Goal: Communication & Community: Answer question/provide support

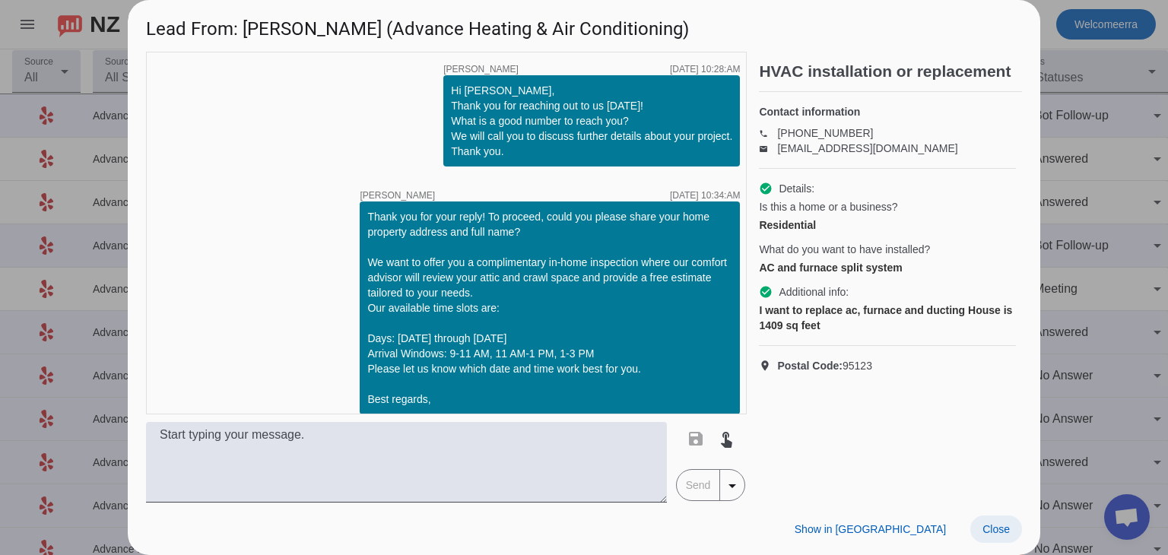
scroll to position [280, 0]
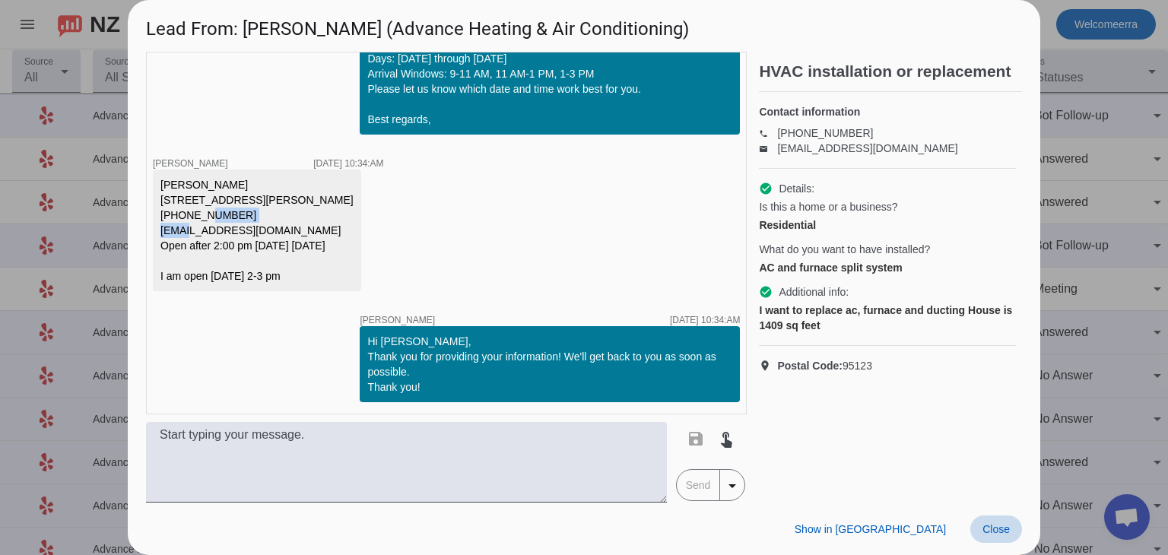
click at [1013, 529] on span at bounding box center [996, 529] width 52 height 27
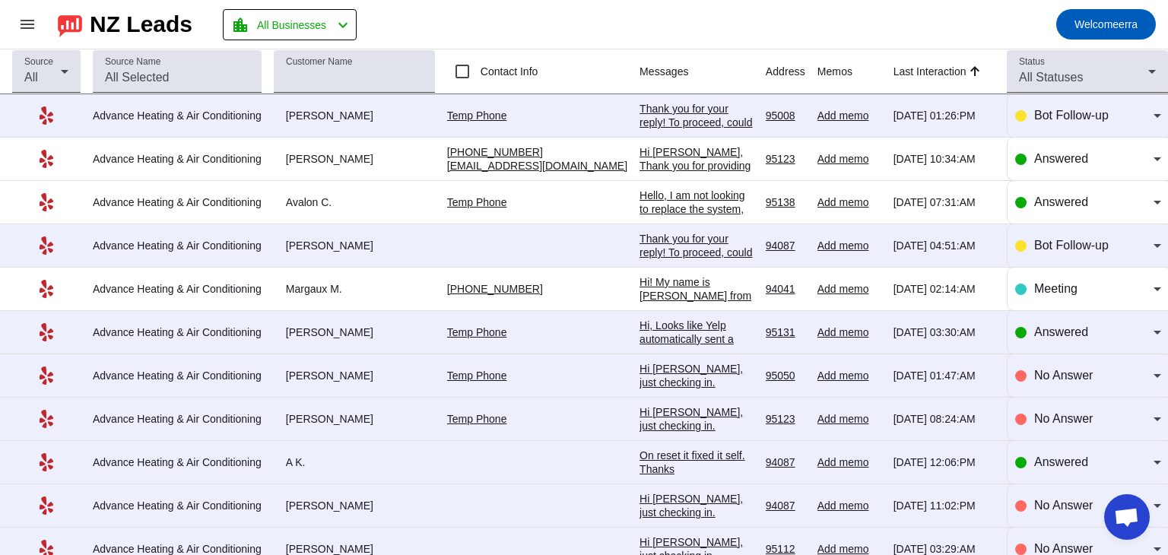
click at [640, 143] on td "Hi [PERSON_NAME], Thank you for providing your information! We'll get back to y…" at bounding box center [703, 159] width 126 height 43
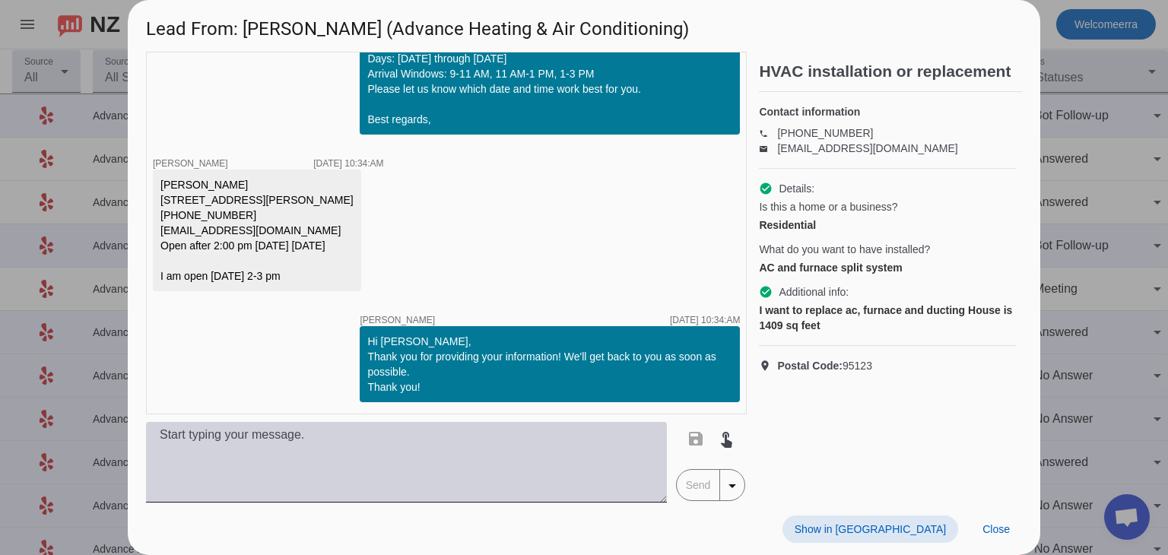
click at [503, 467] on textarea at bounding box center [406, 462] width 521 height 81
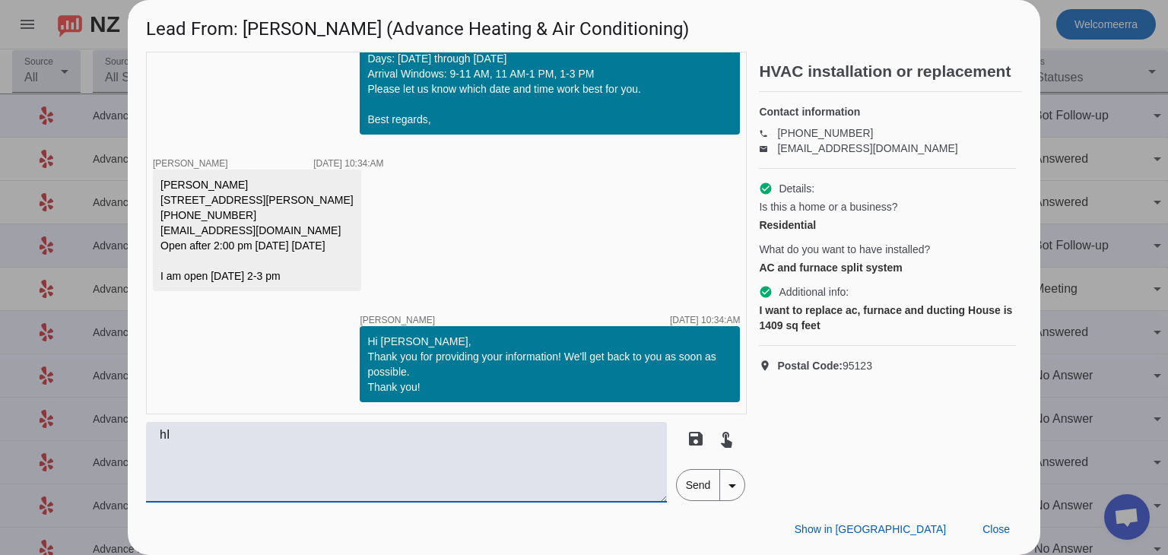
type textarea "h"
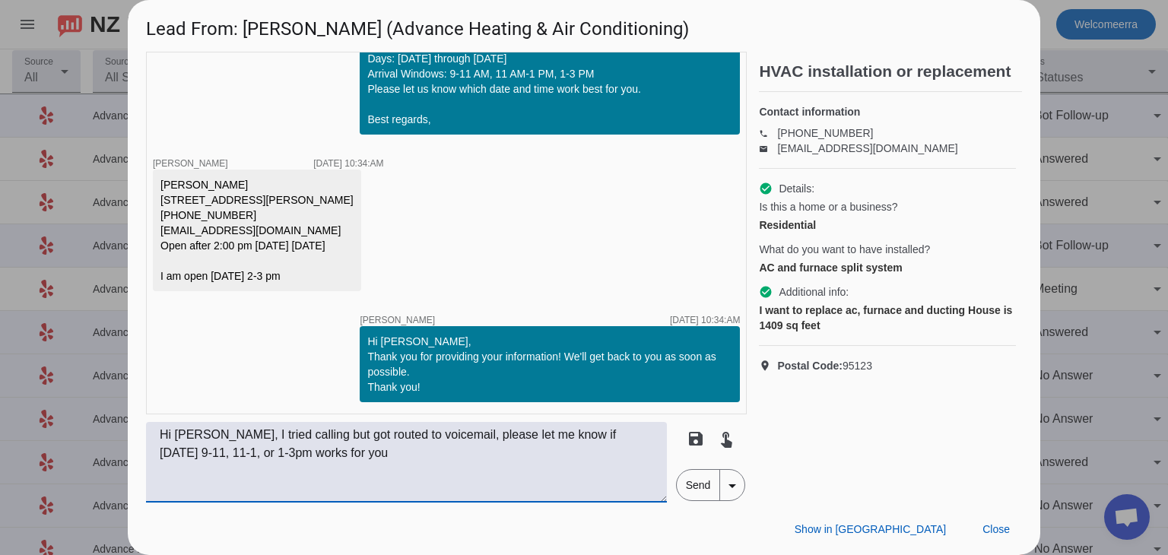
type textarea "Hi [PERSON_NAME], I tried calling but got routed to voicemail, please let me kn…"
drag, startPoint x: 713, startPoint y: 488, endPoint x: 717, endPoint y: 481, distance: 8.2
click at [712, 487] on span "Send" at bounding box center [698, 485] width 43 height 30
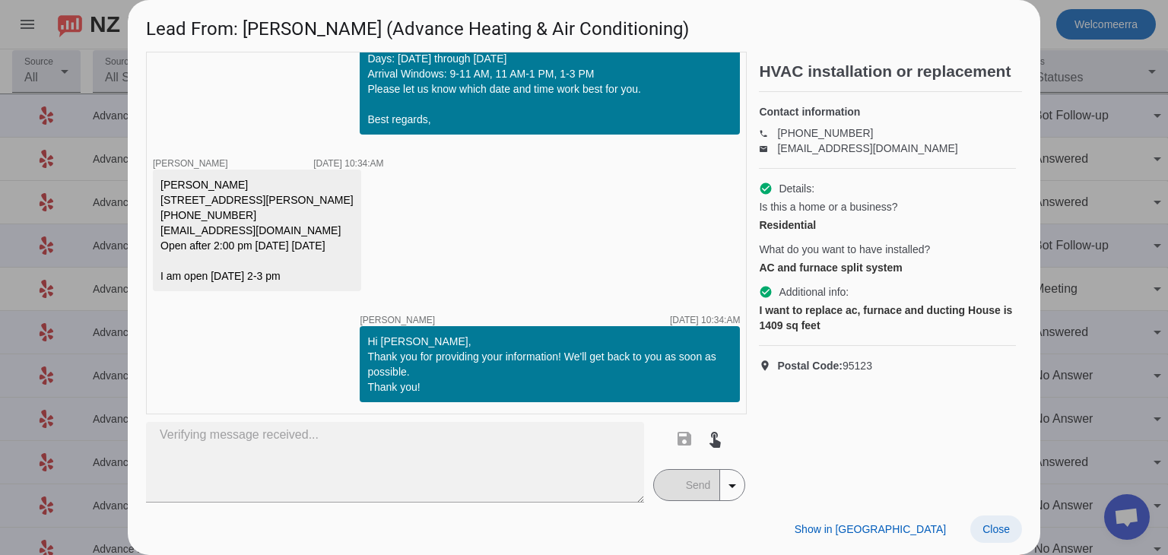
click at [999, 525] on span "Close" at bounding box center [995, 529] width 27 height 12
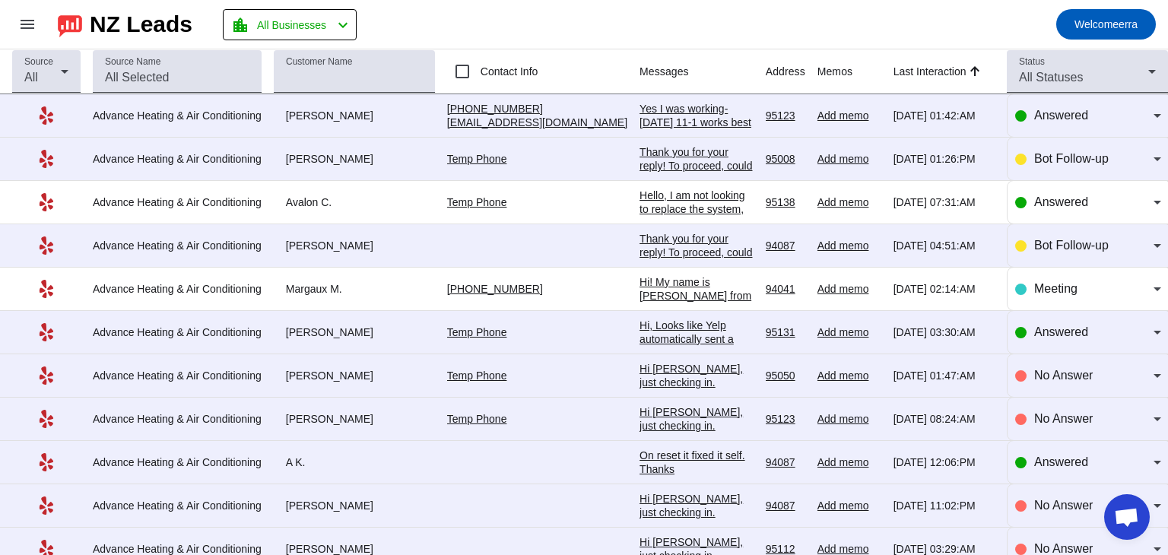
click at [640, 114] on div "Yes I was working- [DATE] 11-1 works best for me. Thanks" at bounding box center [697, 122] width 114 height 41
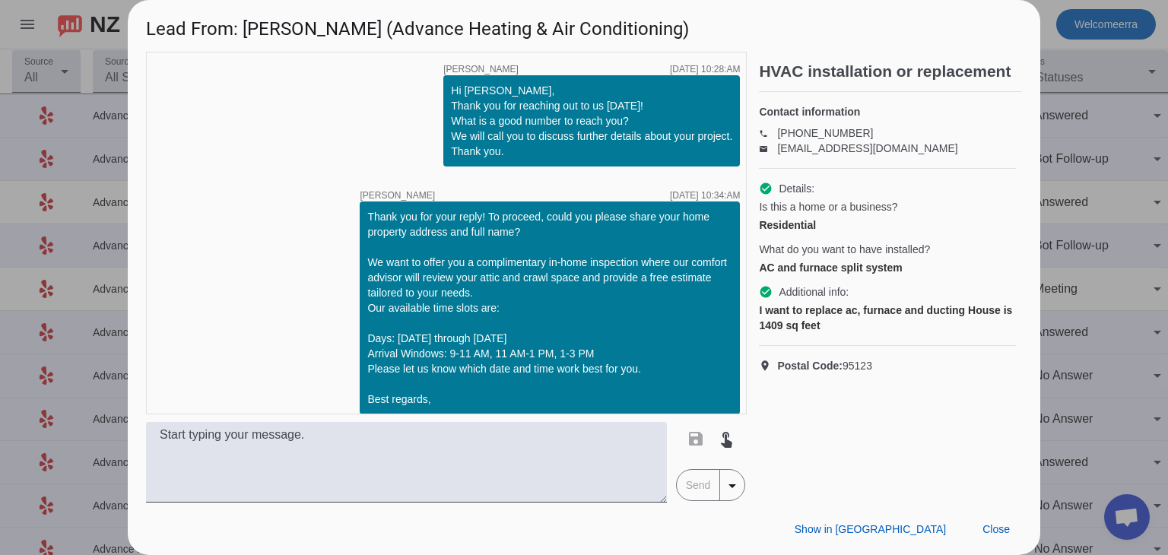
scroll to position [426, 0]
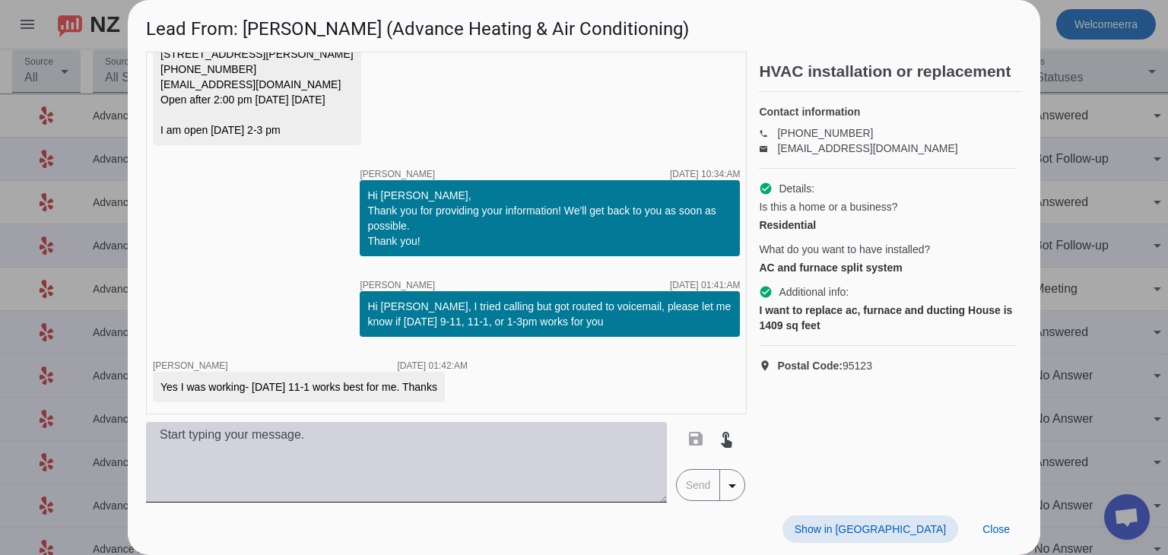
click at [391, 457] on textarea at bounding box center [406, 462] width 521 height 81
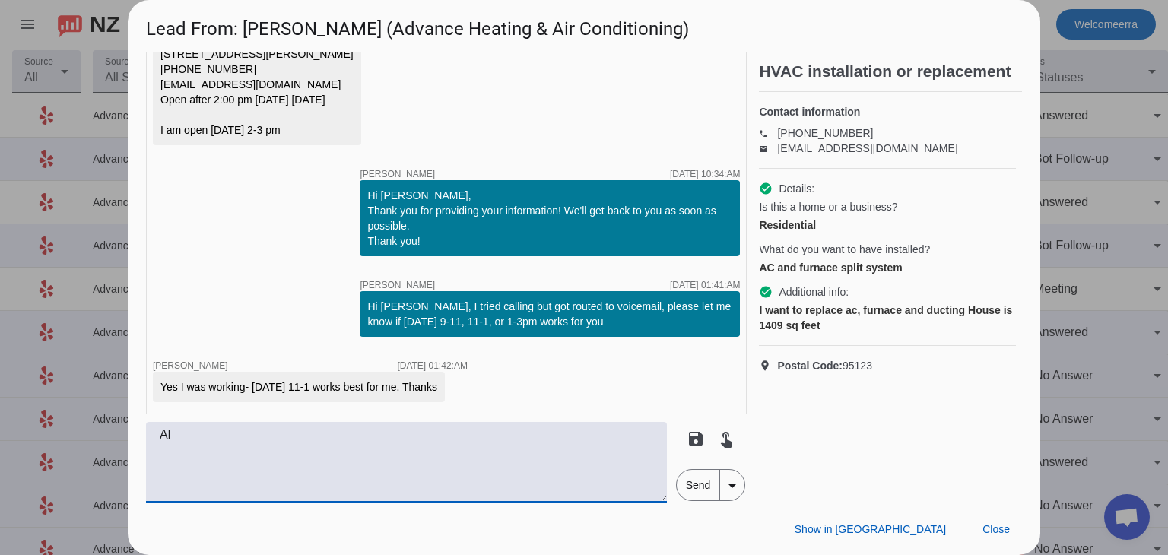
type textarea "A"
type textarea "Great Ill send you confirmation now"
click at [716, 478] on span "Send" at bounding box center [698, 485] width 43 height 30
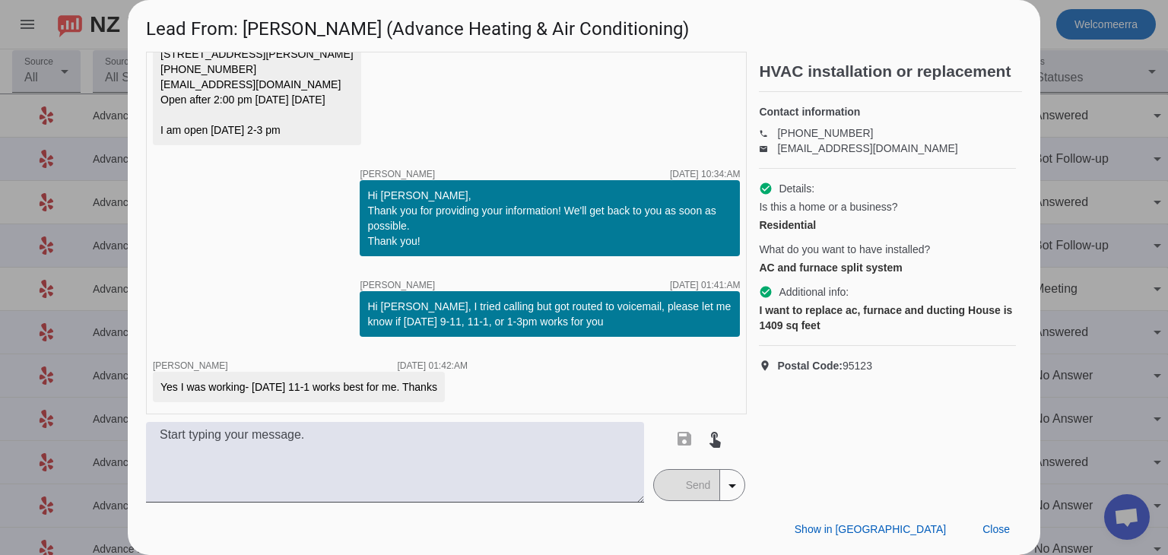
scroll to position [492, 0]
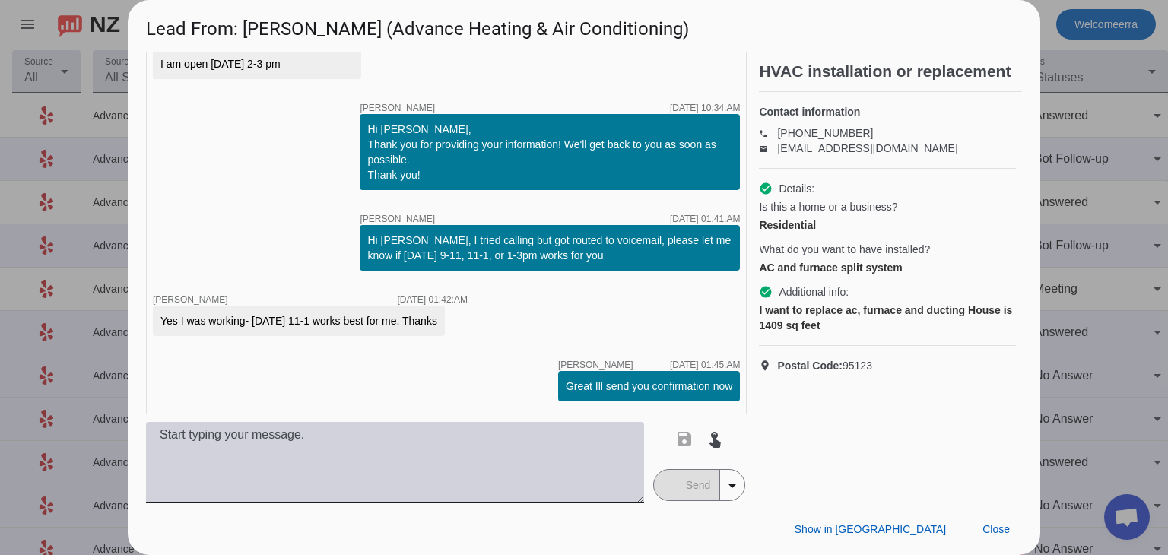
click at [325, 468] on textarea at bounding box center [395, 462] width 498 height 81
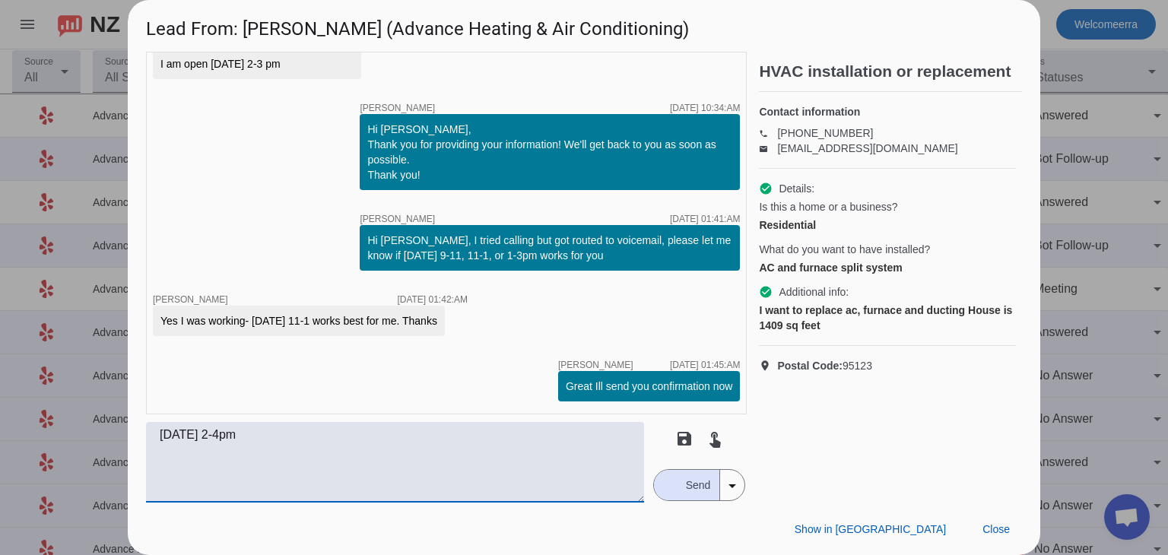
scroll to position [365, 0]
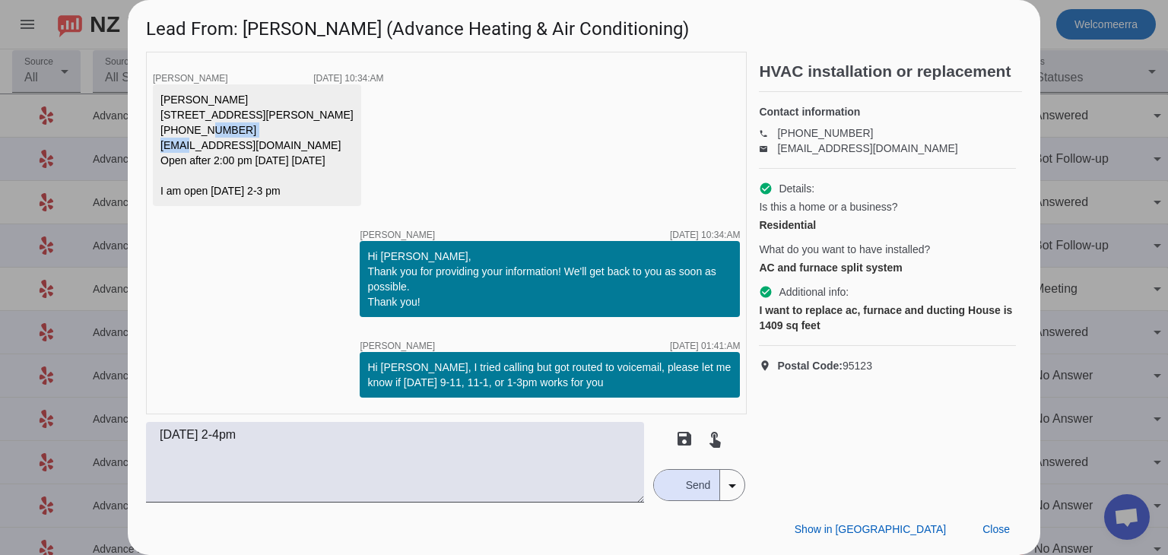
drag, startPoint x: 158, startPoint y: 125, endPoint x: 289, endPoint y: 130, distance: 130.9
click at [289, 130] on div "[PERSON_NAME] [STREET_ADDRESS][PERSON_NAME] [PHONE_NUMBER] [EMAIL_ADDRESS][DOMA…" at bounding box center [257, 145] width 208 height 122
copy div "[PHONE_NUMBER]"
drag, startPoint x: 162, startPoint y: 95, endPoint x: 252, endPoint y: 46, distance: 102.4
click at [337, 101] on div "[PERSON_NAME] [STREET_ADDRESS][PERSON_NAME] [PHONE_NUMBER] [EMAIL_ADDRESS][DOMA…" at bounding box center [256, 145] width 193 height 106
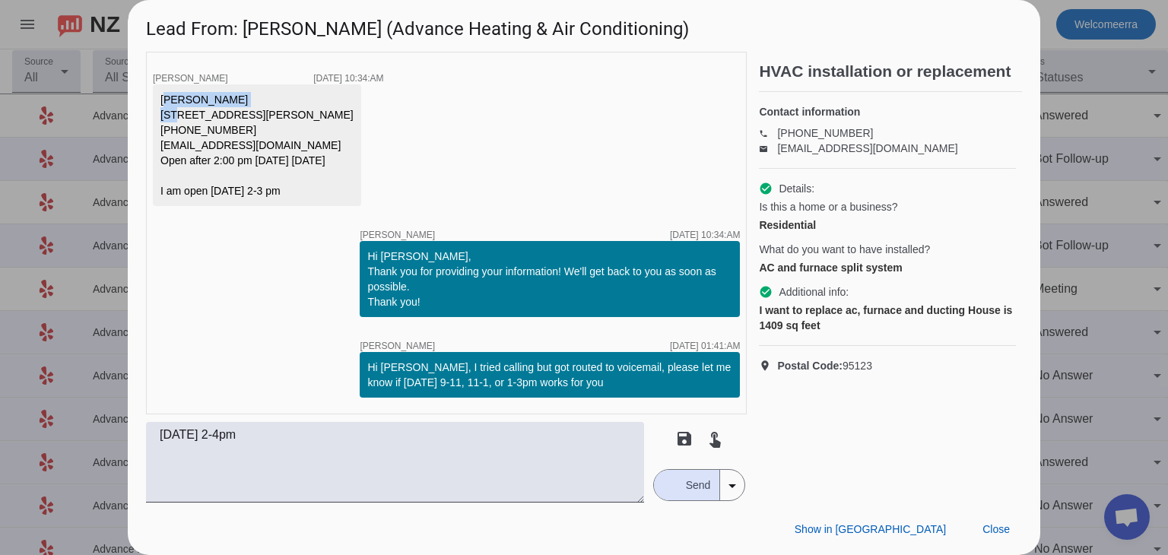
copy div "[PERSON_NAME]"
drag, startPoint x: 160, startPoint y: 107, endPoint x: 344, endPoint y: 113, distance: 184.1
click at [344, 113] on div "[PERSON_NAME] [STREET_ADDRESS][PERSON_NAME] [PHONE_NUMBER] [EMAIL_ADDRESS][DOMA…" at bounding box center [257, 145] width 208 height 122
copy div "[STREET_ADDRESS][PERSON_NAME]"
drag, startPoint x: 161, startPoint y: 124, endPoint x: 246, endPoint y: 122, distance: 85.2
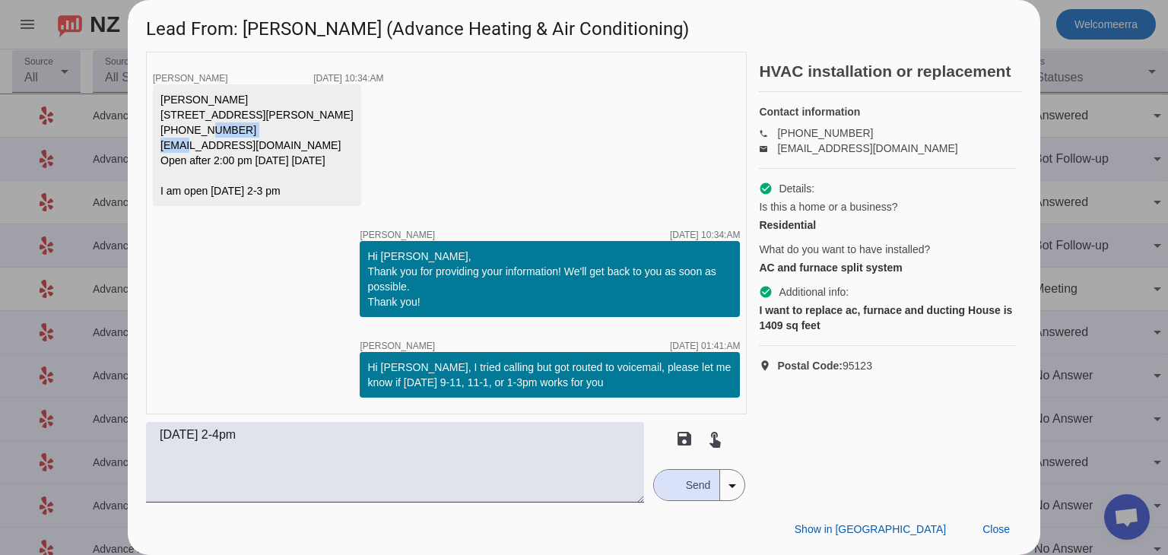
click at [246, 122] on div "[PERSON_NAME] [STREET_ADDRESS][PERSON_NAME] [PHONE_NUMBER] [EMAIL_ADDRESS][DOMA…" at bounding box center [256, 145] width 193 height 106
copy div "[PHONE_NUMBER]"
drag, startPoint x: 168, startPoint y: 144, endPoint x: 307, endPoint y: 142, distance: 139.2
click at [307, 142] on div "[PERSON_NAME] [STREET_ADDRESS][PERSON_NAME] [PHONE_NUMBER] [EMAIL_ADDRESS][DOMA…" at bounding box center [256, 145] width 193 height 106
copy div "[EMAIL_ADDRESS][DOMAIN_NAME]"
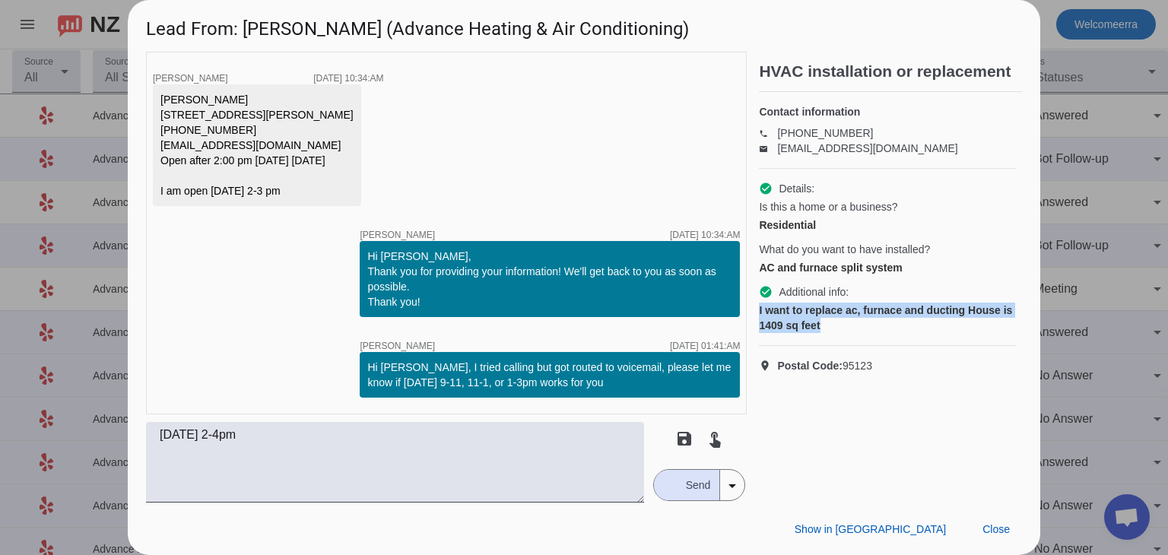
drag, startPoint x: 764, startPoint y: 311, endPoint x: 915, endPoint y: 330, distance: 151.8
click at [915, 330] on div "timer close [PERSON_NAME] [DATE] 10:28:AM Hi [PERSON_NAME], Thank you for reach…" at bounding box center [584, 277] width 876 height 451
copy div "I want to replace ac, furnace and ducting House is 1409 sq feet"
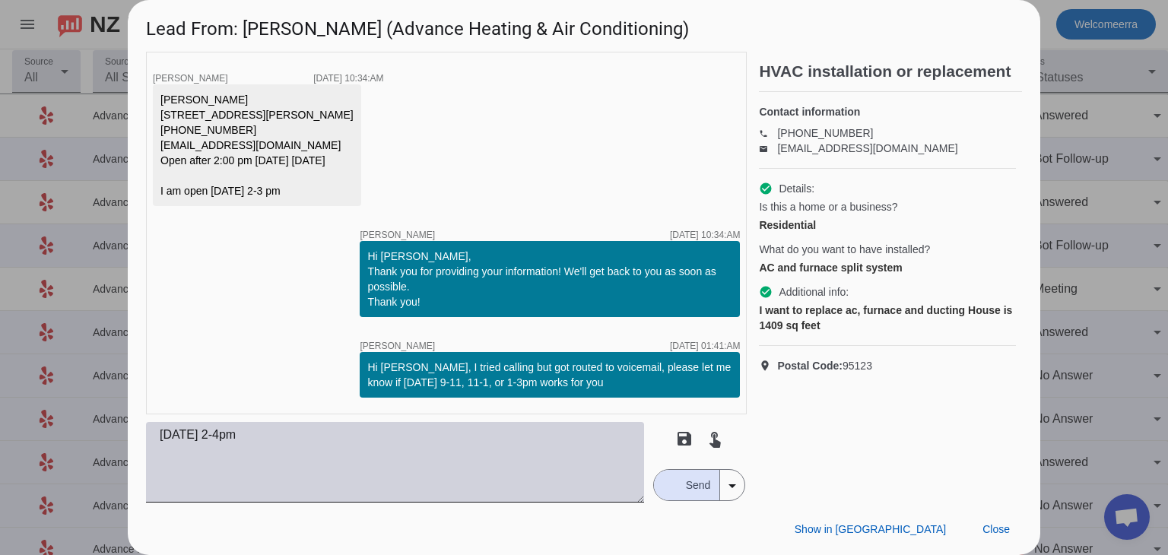
drag, startPoint x: 549, startPoint y: 456, endPoint x: 548, endPoint y: 446, distance: 10.0
click at [548, 456] on textarea "[DATE] 2-4pm" at bounding box center [395, 462] width 498 height 81
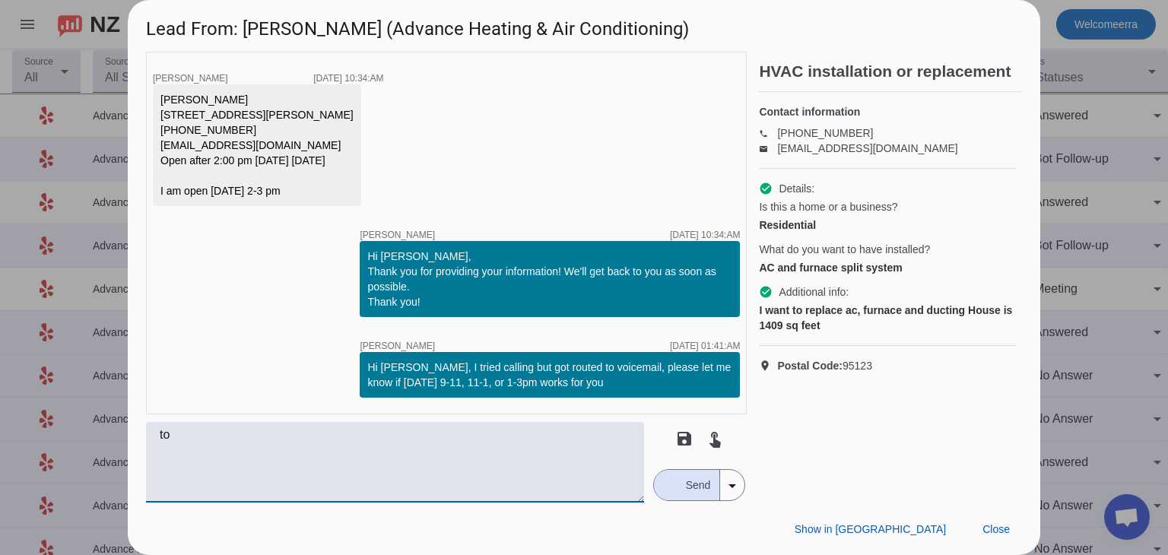
type textarea "t"
click at [221, 430] on textarea "Hi [PERSON_NAME], [DATE] 1-3pm" at bounding box center [395, 462] width 498 height 81
type textarea "Hi [PERSON_NAME], our tech can come by [DATE] 1-3pm"
click at [705, 482] on span "Send" at bounding box center [698, 485] width 43 height 30
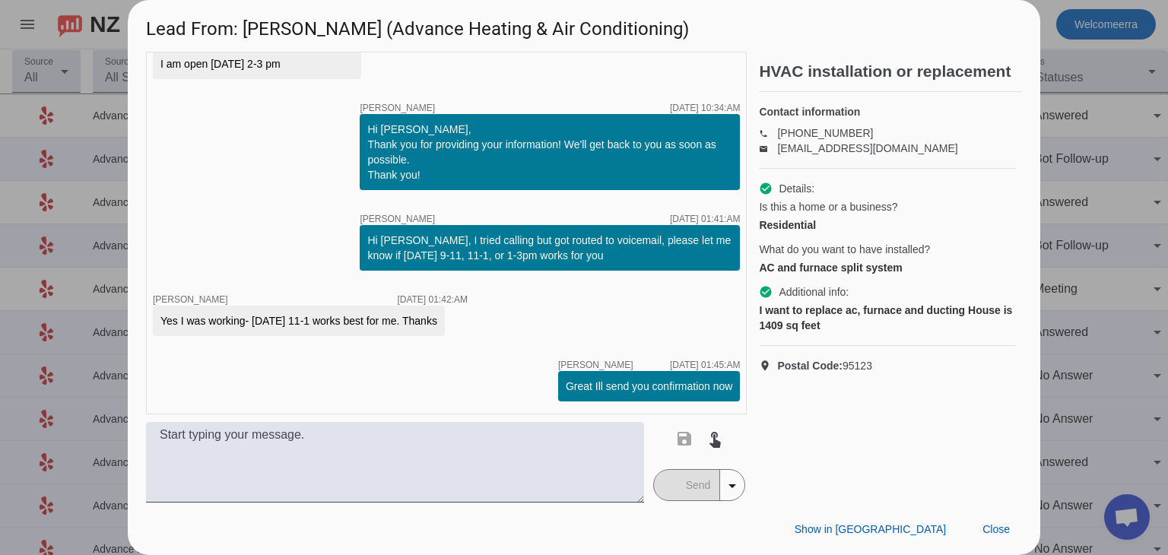
scroll to position [557, 0]
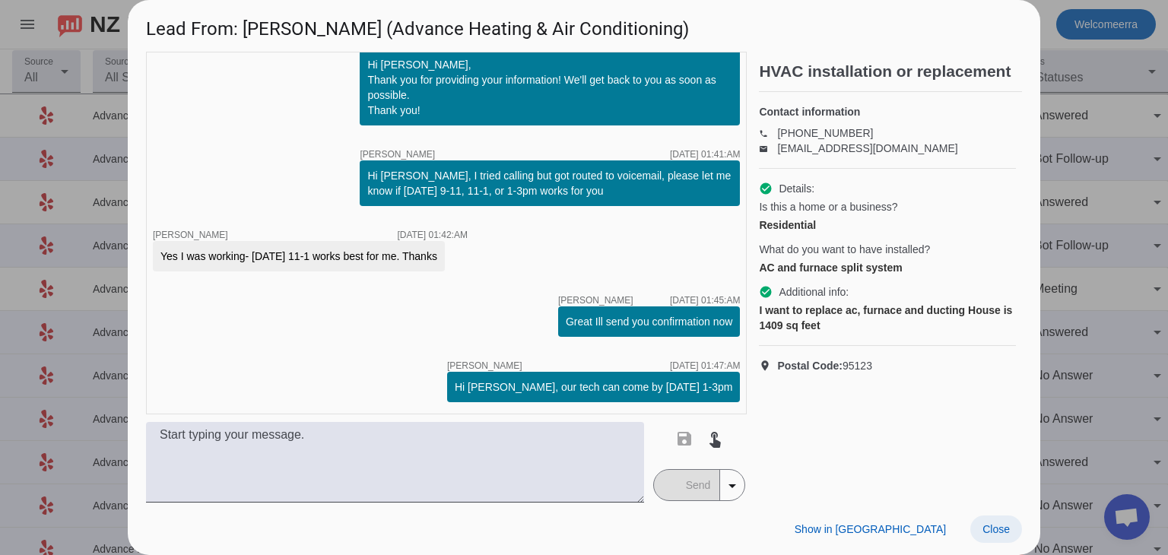
click at [975, 519] on span at bounding box center [996, 529] width 52 height 27
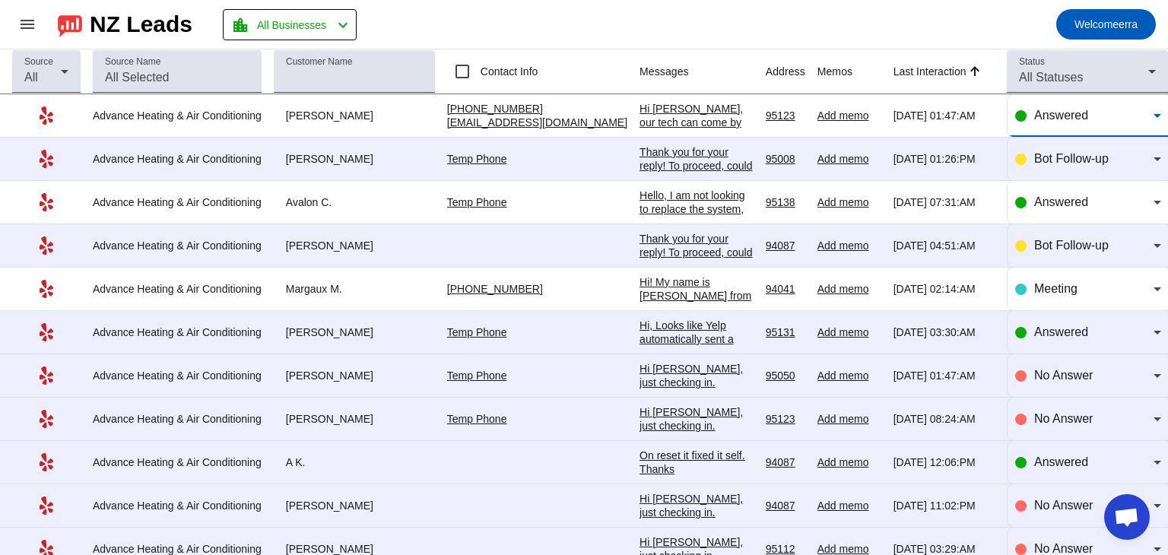
click at [1095, 121] on div "Answered" at bounding box center [1093, 115] width 119 height 18
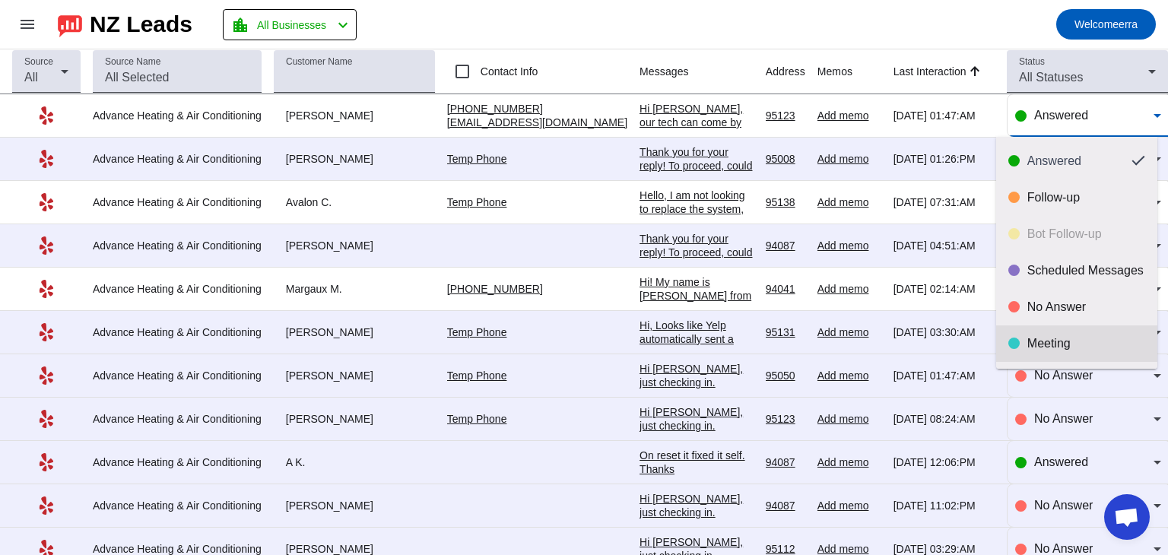
click at [1065, 329] on mat-option "Meeting" at bounding box center [1076, 343] width 161 height 37
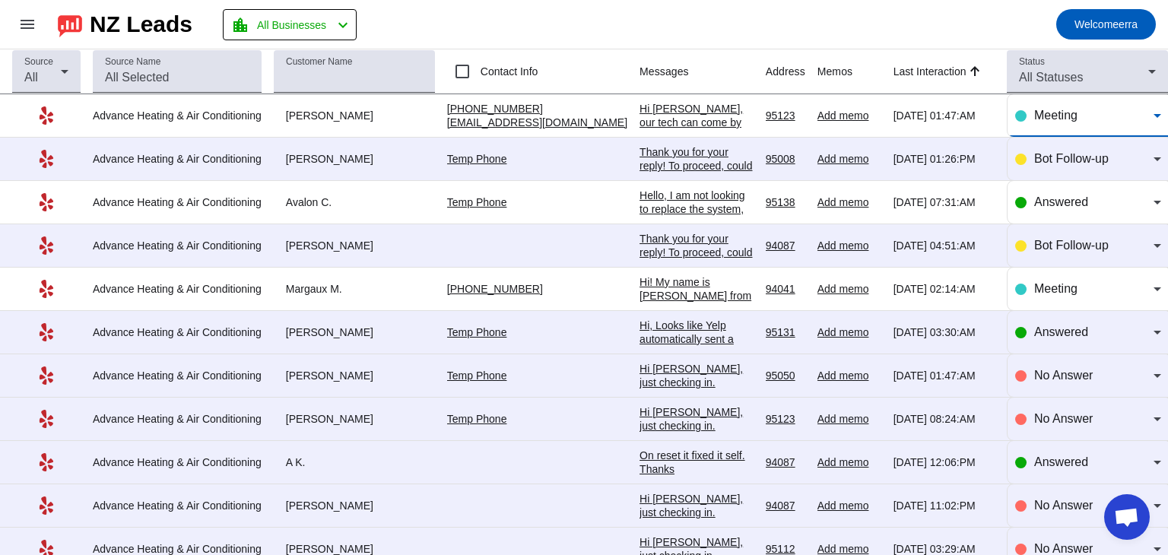
click at [675, 108] on div "Hi [PERSON_NAME], our tech can come by [DATE] 1-3pm" at bounding box center [697, 122] width 114 height 41
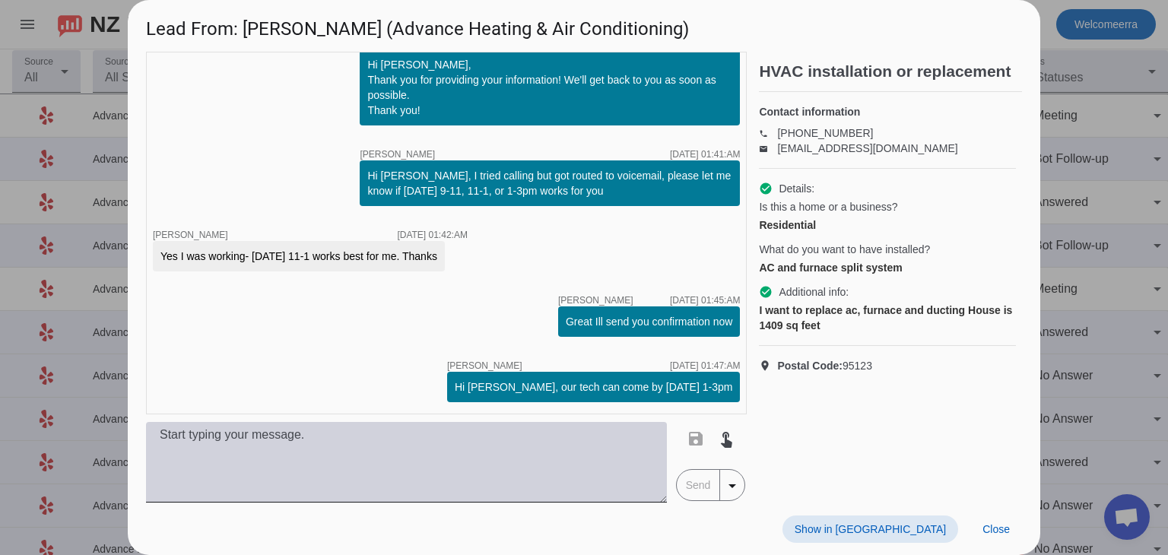
click at [551, 449] on textarea at bounding box center [406, 462] width 521 height 81
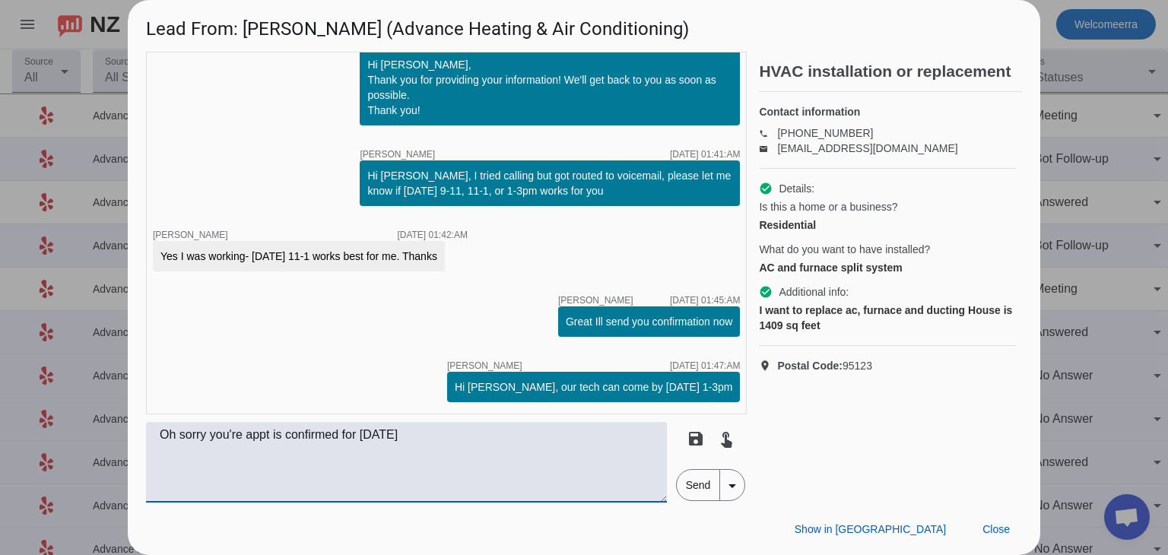
type textarea "Oh sorry you're appt is confirmed for [DATE]"
click at [700, 475] on span "Send" at bounding box center [698, 485] width 43 height 30
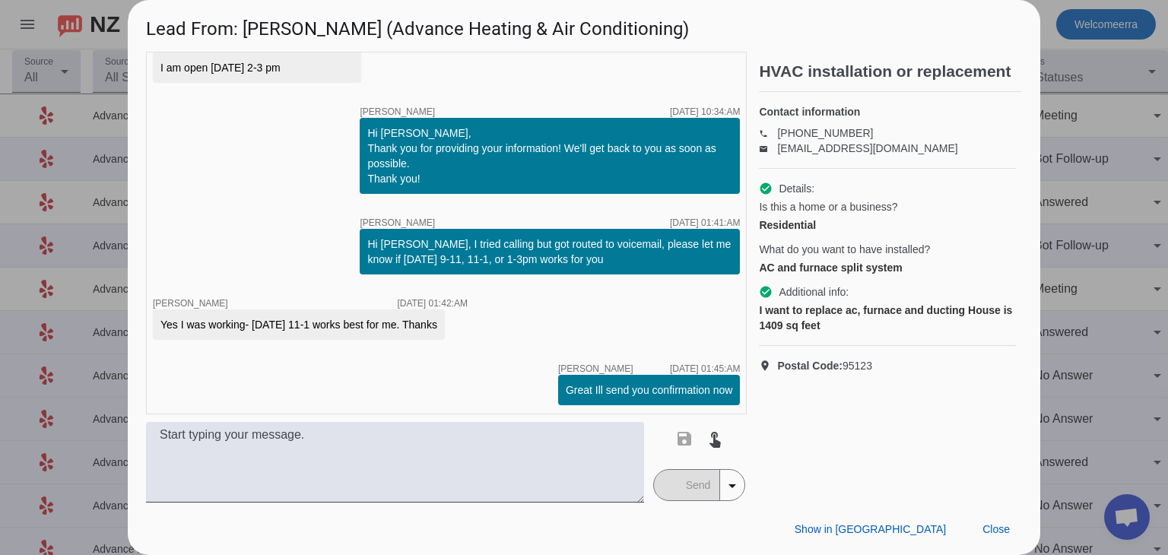
scroll to position [369, 0]
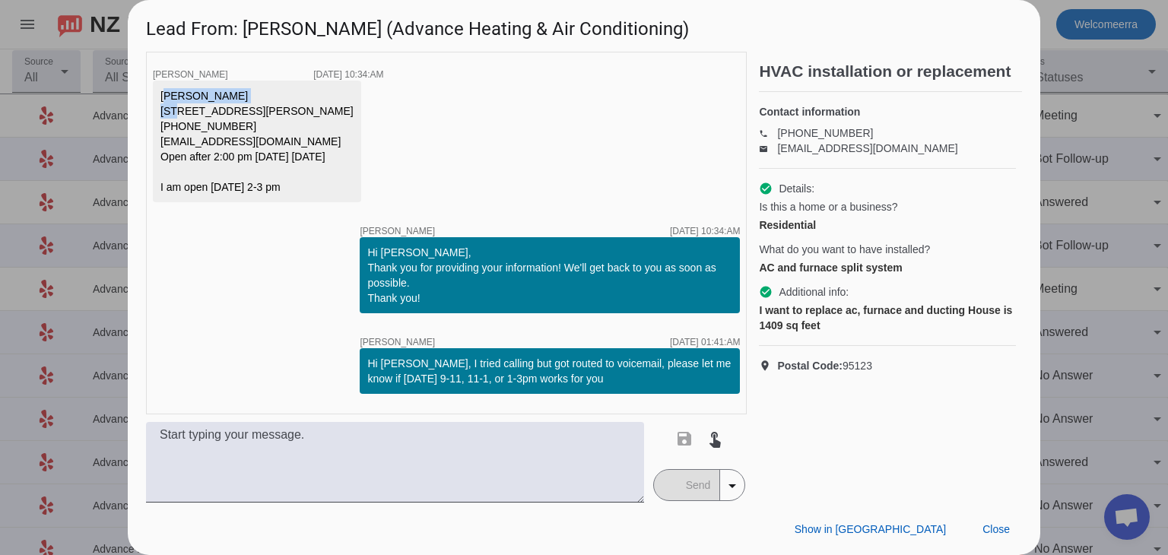
drag, startPoint x: 157, startPoint y: 89, endPoint x: 284, endPoint y: 90, distance: 127.0
click at [284, 90] on div "[PERSON_NAME] [STREET_ADDRESS][PERSON_NAME] [PHONE_NUMBER] [EMAIL_ADDRESS][DOMA…" at bounding box center [257, 142] width 208 height 122
copy div "[PERSON_NAME]"
drag, startPoint x: 760, startPoint y: 310, endPoint x: 1020, endPoint y: 305, distance: 260.1
click at [1020, 305] on div "Contact information phone [PHONE_NUMBER] email [EMAIL_ADDRESS][DOMAIN_NAME] che…" at bounding box center [890, 239] width 263 height 294
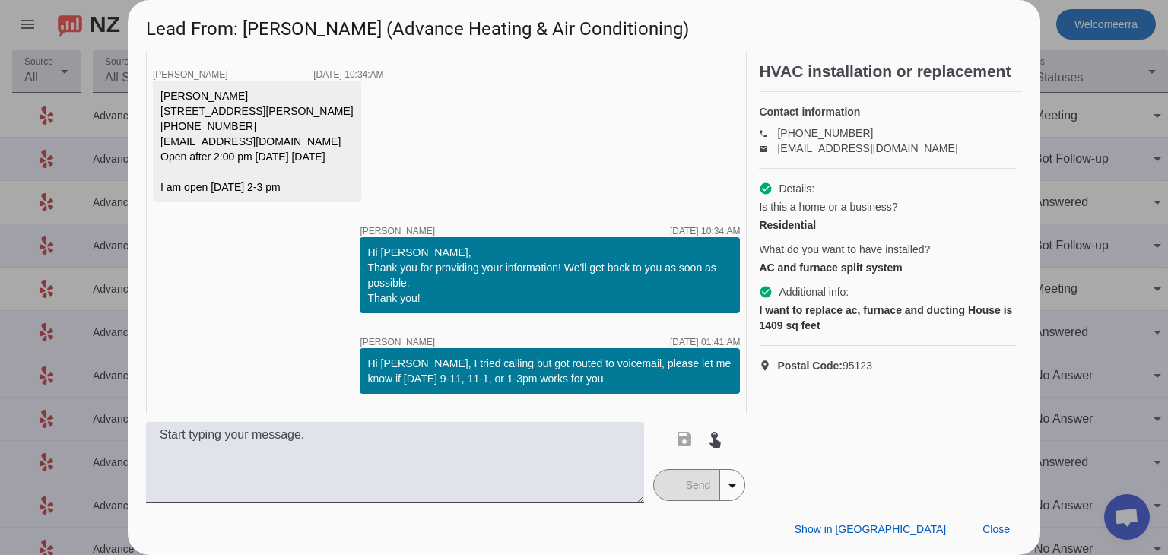
click at [811, 319] on div "I want to replace ac, furnace and ducting House is 1409 sq feet" at bounding box center [887, 318] width 257 height 30
drag, startPoint x: 897, startPoint y: 305, endPoint x: 1002, endPoint y: 302, distance: 104.2
click at [1002, 303] on div "I want to replace ac, furnace and ducting House is 1409 sq feet" at bounding box center [887, 318] width 257 height 30
copy div "urnace and ducting House"
click at [993, 521] on span at bounding box center [996, 529] width 52 height 27
